Goal: Task Accomplishment & Management: Manage account settings

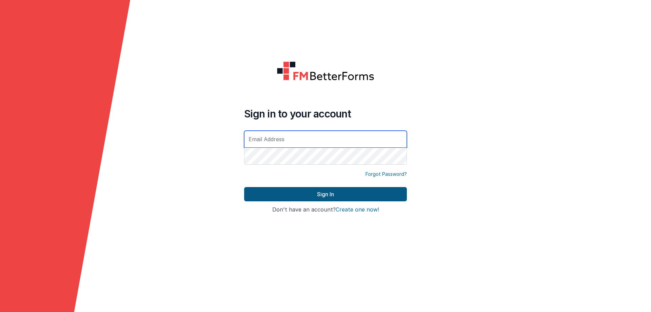
type input "[EMAIL_ADDRESS][DOMAIN_NAME]"
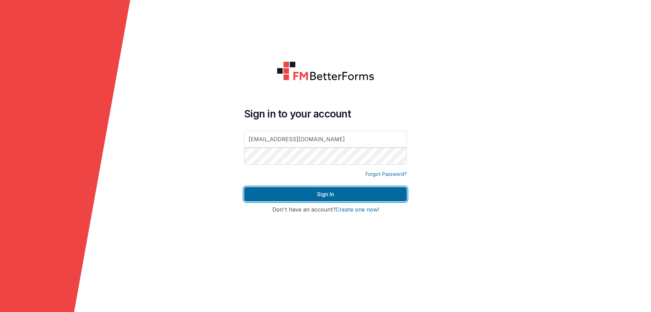
drag, startPoint x: 295, startPoint y: 197, endPoint x: 215, endPoint y: 70, distance: 150.3
click at [295, 195] on button "Sign In" at bounding box center [325, 194] width 163 height 14
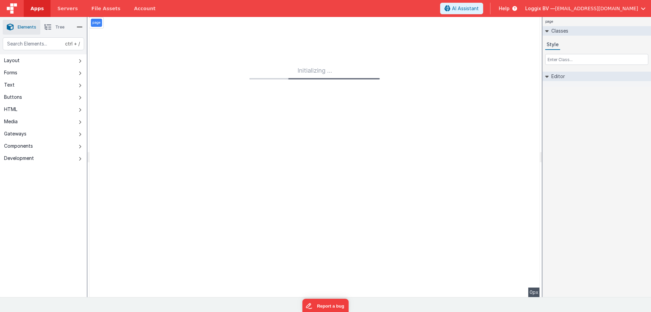
click at [34, 10] on span "Apps" at bounding box center [37, 8] width 13 height 7
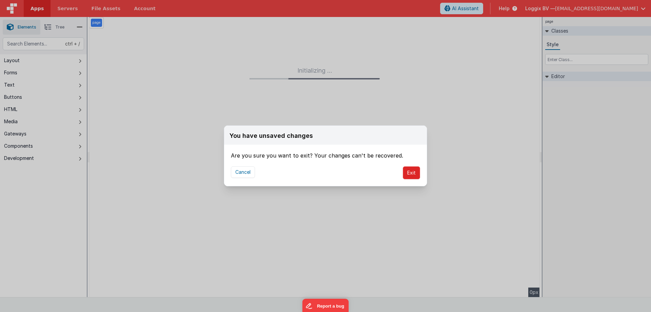
click at [408, 167] on button "Exit" at bounding box center [411, 172] width 17 height 13
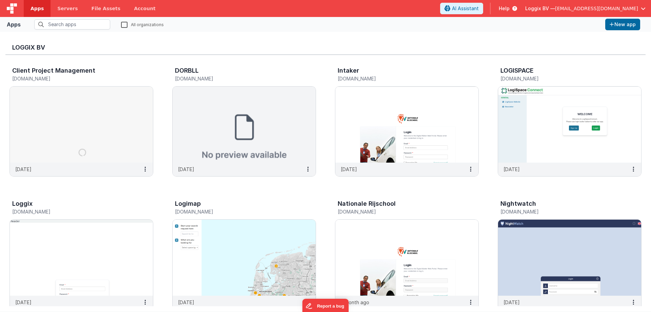
click at [275, 25] on fieldset "All organizations" at bounding box center [313, 24] width 580 height 10
click at [260, 230] on img at bounding box center [244, 258] width 143 height 76
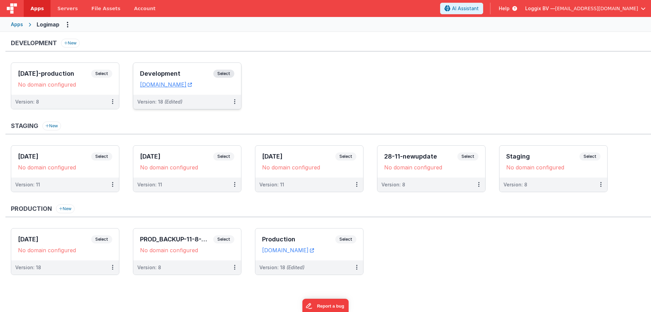
click at [233, 76] on span "Select" at bounding box center [223, 74] width 21 height 8
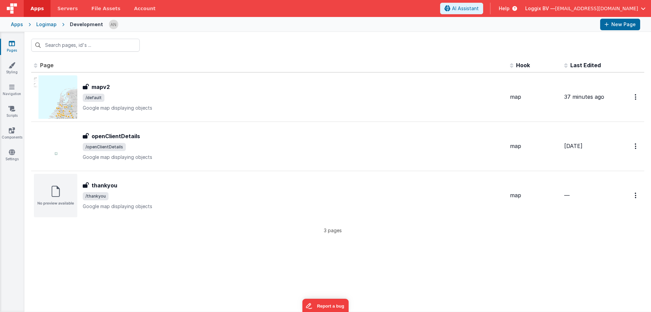
click at [274, 31] on div "Apps [GEOGRAPHIC_DATA] Development New Page" at bounding box center [325, 24] width 651 height 15
click at [211, 43] on div at bounding box center [337, 45] width 627 height 26
click at [216, 48] on div at bounding box center [337, 45] width 627 height 26
click at [52, 25] on div "Logimap" at bounding box center [46, 24] width 20 height 7
